Goal: Use online tool/utility: Utilize a website feature to perform a specific function

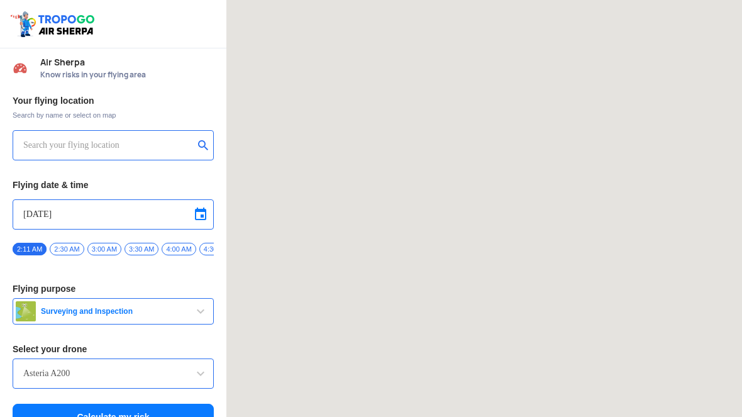
click at [123, 146] on input "text" at bounding box center [108, 145] width 170 height 15
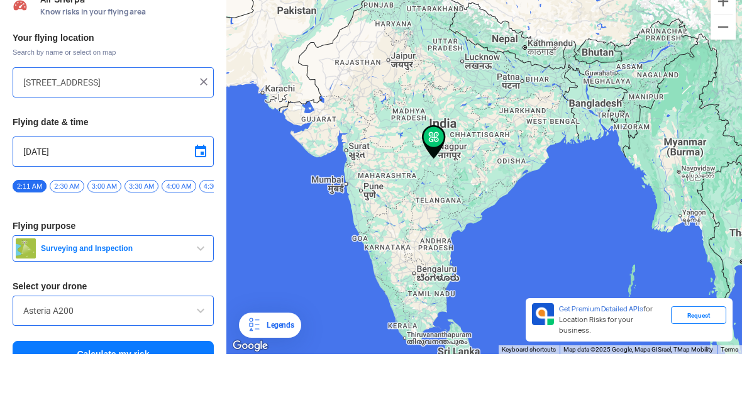
type input "[STREET_ADDRESS]"
click at [209, 138] on img at bounding box center [203, 144] width 13 height 13
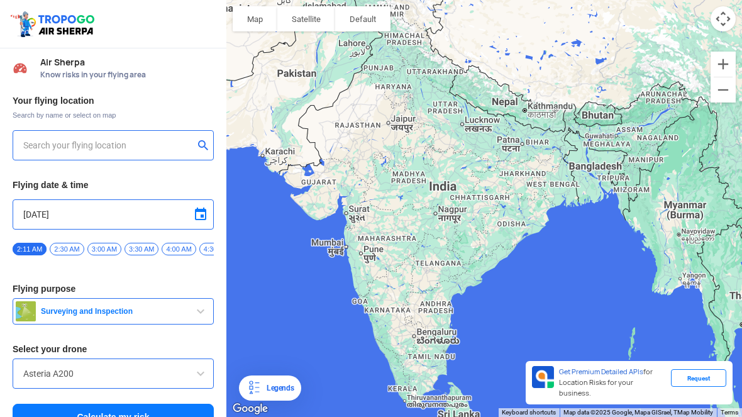
click at [156, 149] on input "text" at bounding box center [108, 145] width 170 height 15
type input "[STREET_ADDRESS]"
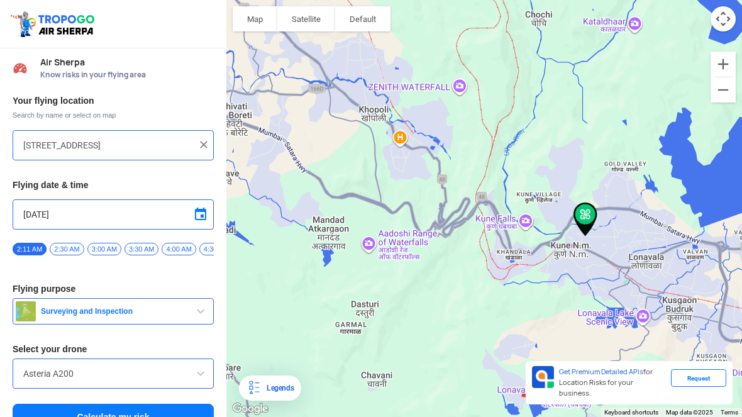
click at [623, 253] on div at bounding box center [484, 208] width 516 height 417
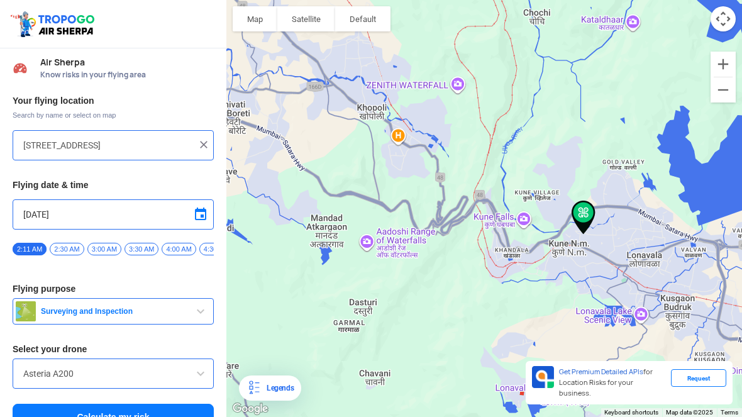
click at [715, 53] on button "Zoom in" at bounding box center [723, 64] width 25 height 25
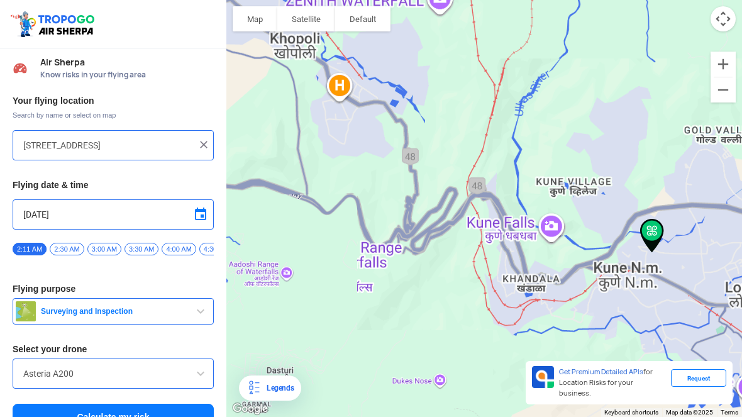
click at [721, 62] on button "Zoom in" at bounding box center [723, 64] width 25 height 25
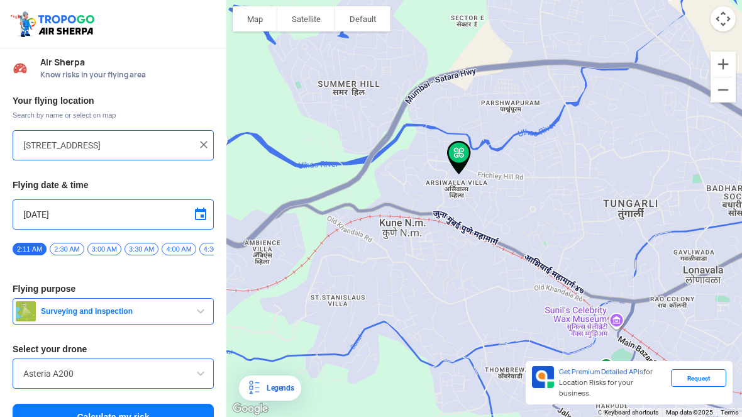
click at [724, 62] on button "Zoom in" at bounding box center [723, 64] width 25 height 25
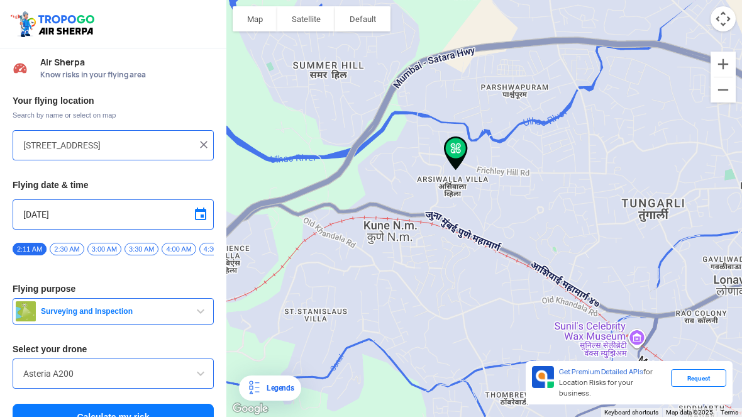
click at [723, 62] on button "Zoom in" at bounding box center [723, 64] width 25 height 25
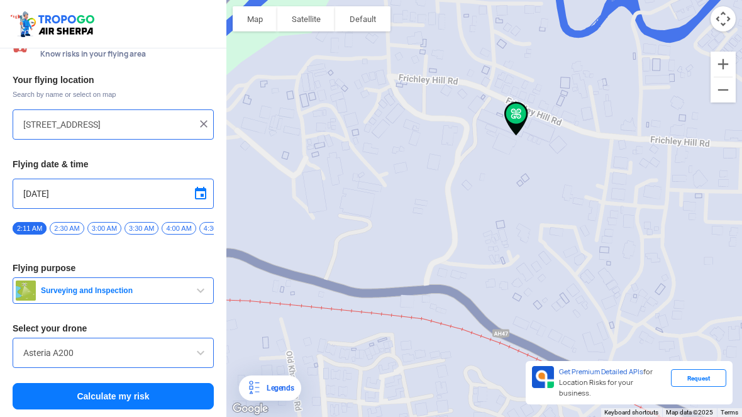
scroll to position [21, 0]
click at [170, 358] on input "Asteria A200" at bounding box center [113, 352] width 180 height 15
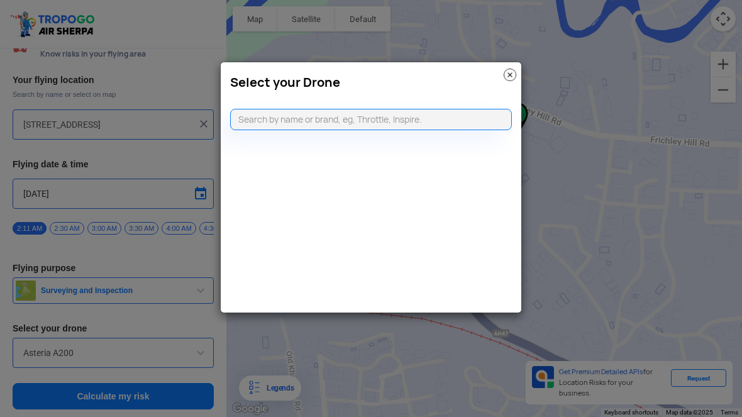
click at [282, 124] on input "text" at bounding box center [371, 119] width 282 height 21
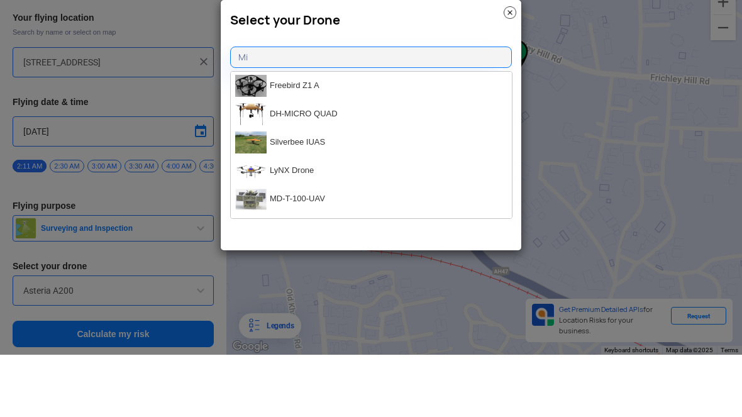
type input "M"
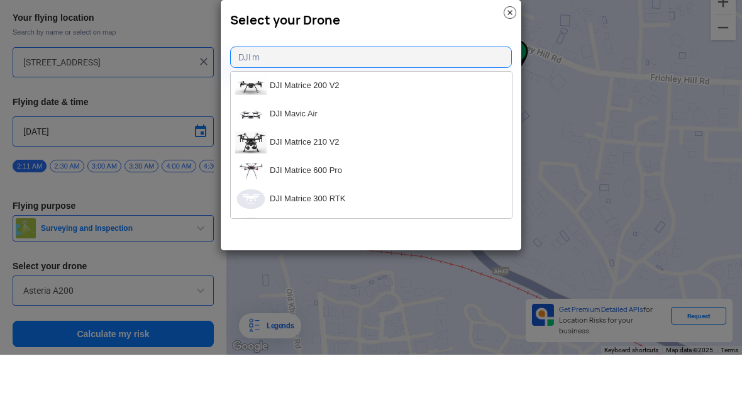
type input "DJI"
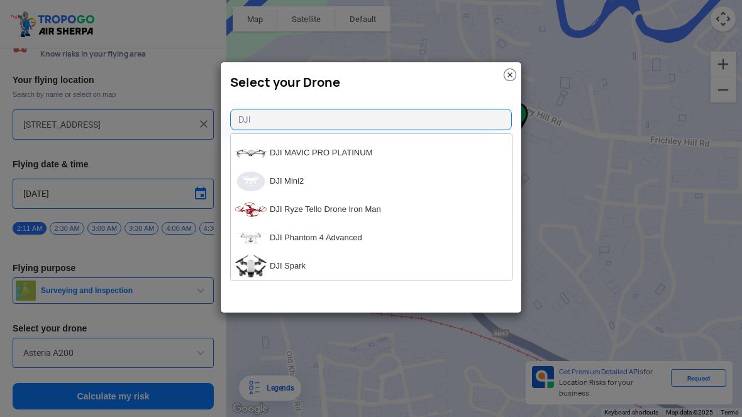
scroll to position [1070, 0]
click at [396, 179] on li "DJI Mini2" at bounding box center [371, 181] width 281 height 28
type input "DJI Mini2"
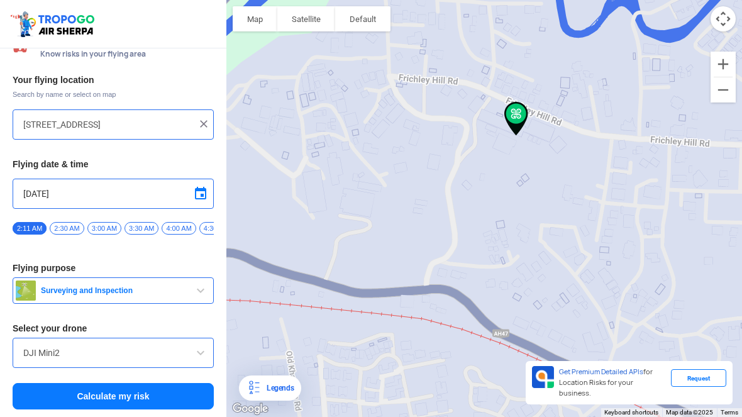
click at [160, 397] on button "Calculate my risk" at bounding box center [113, 396] width 201 height 26
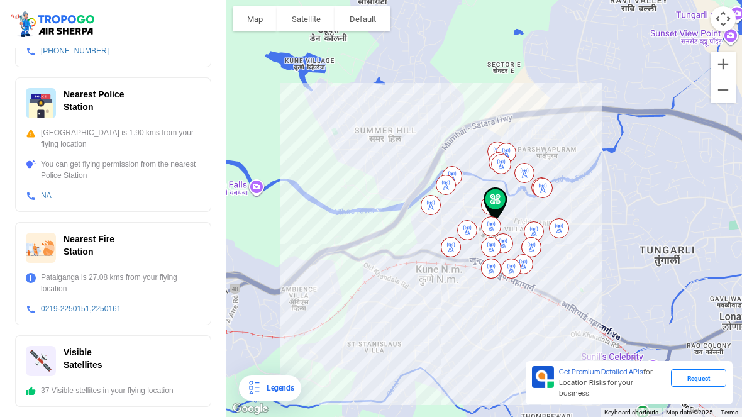
scroll to position [474, 0]
